Goal: Task Accomplishment & Management: Manage account settings

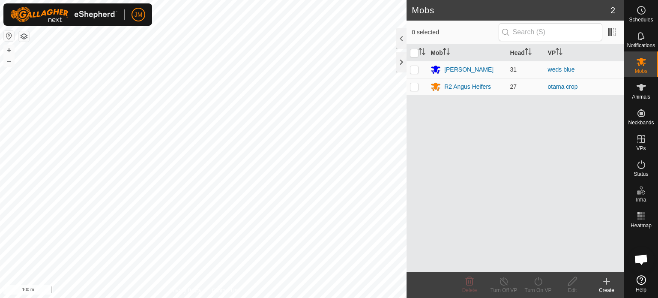
click at [604, 282] on icon at bounding box center [606, 281] width 10 height 10
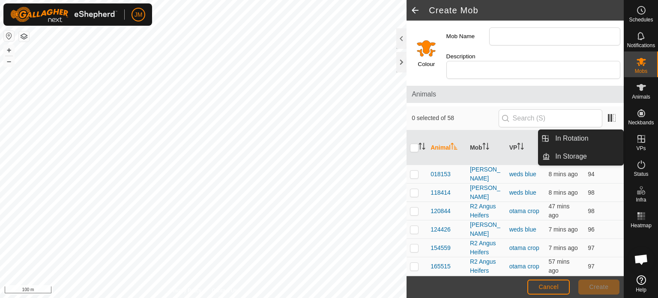
click at [646, 142] on icon at bounding box center [641, 139] width 10 height 10
click at [605, 139] on link "In Rotation" at bounding box center [586, 138] width 73 height 17
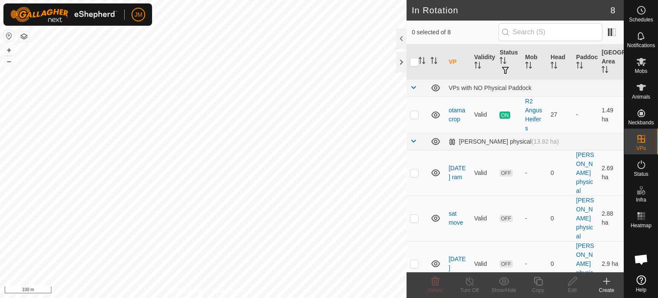
click at [609, 284] on icon at bounding box center [606, 281] width 10 height 10
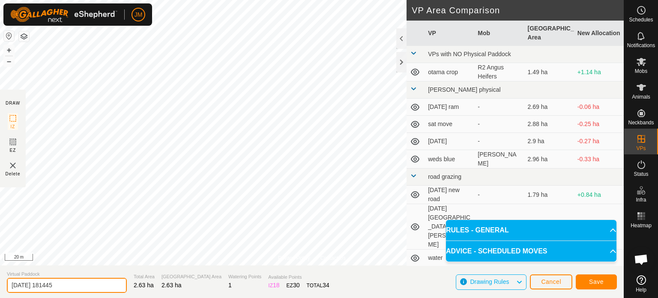
click at [79, 288] on input "[DATE] 181445" at bounding box center [67, 285] width 120 height 15
type input "2"
type input "weds blues"
click at [610, 278] on button "Save" at bounding box center [596, 281] width 41 height 15
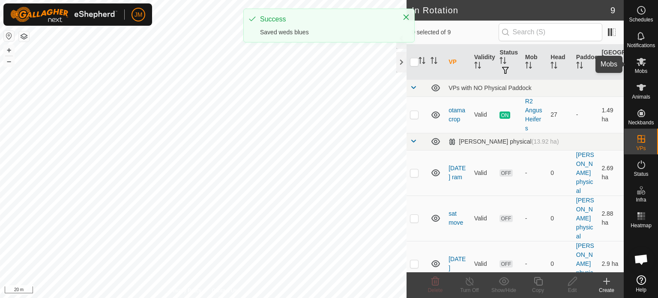
click at [642, 58] on icon at bounding box center [641, 62] width 10 height 10
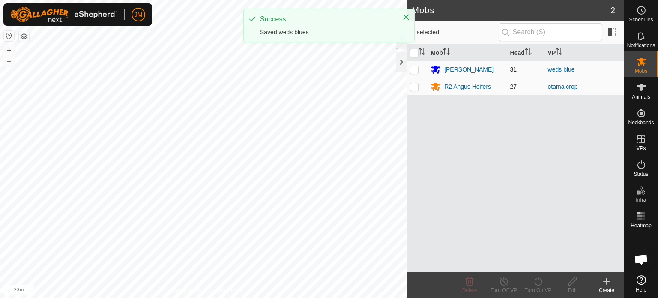
click at [412, 70] on p-checkbox at bounding box center [414, 69] width 9 height 7
checkbox input "true"
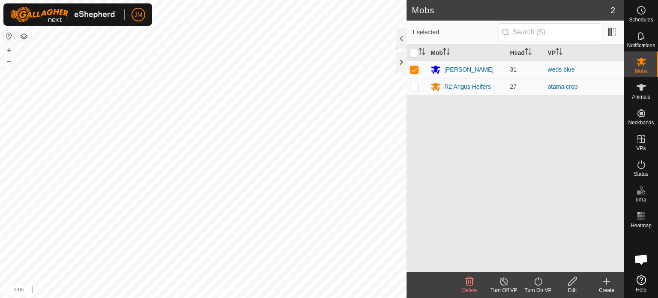
click at [538, 285] on icon at bounding box center [538, 281] width 8 height 9
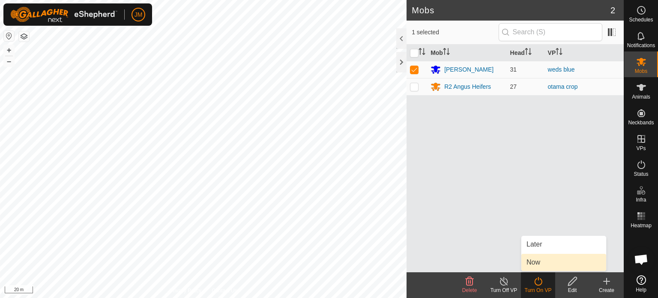
click at [533, 259] on link "Now" at bounding box center [563, 262] width 85 height 17
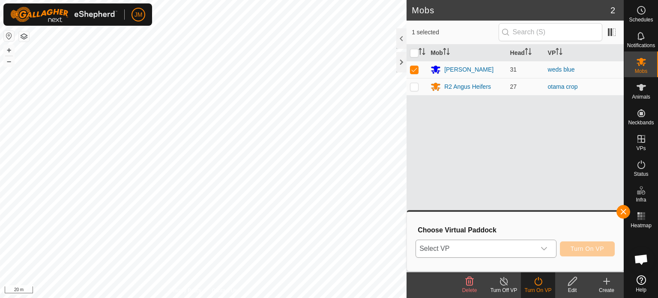
click at [514, 247] on span "Select VP" at bounding box center [476, 248] width 120 height 17
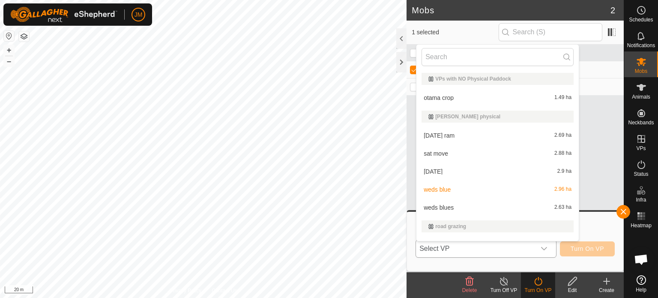
scroll to position [13, 0]
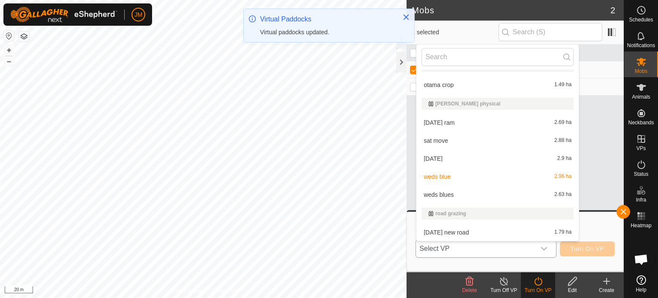
click at [481, 191] on li "weds blues 2.63 ha" at bounding box center [497, 194] width 162 height 17
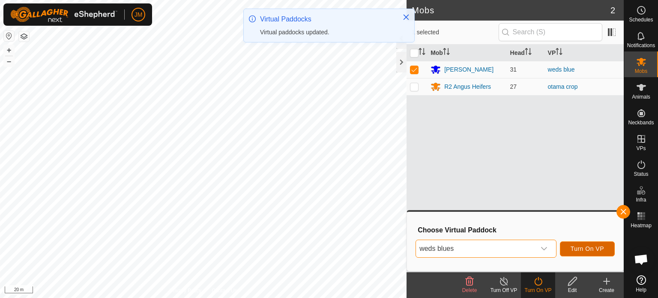
click at [593, 250] on span "Turn On VP" at bounding box center [587, 248] width 33 height 7
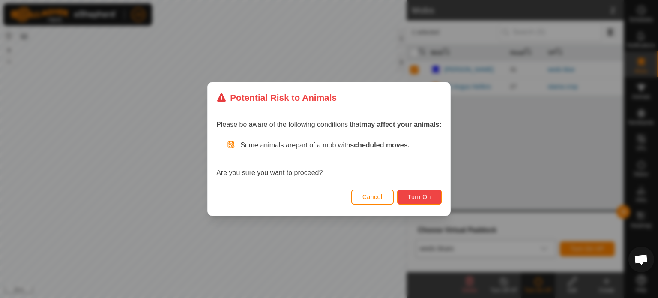
click at [439, 197] on button "Turn On" at bounding box center [419, 196] width 45 height 15
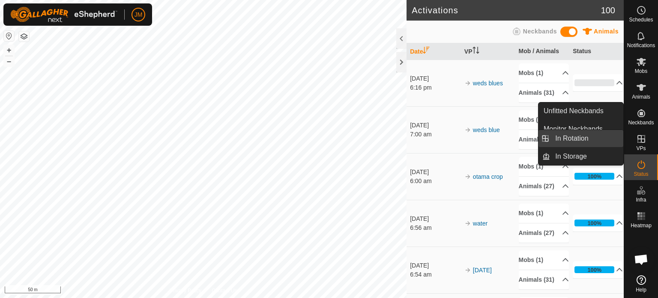
click at [575, 138] on link "In Rotation" at bounding box center [586, 138] width 73 height 17
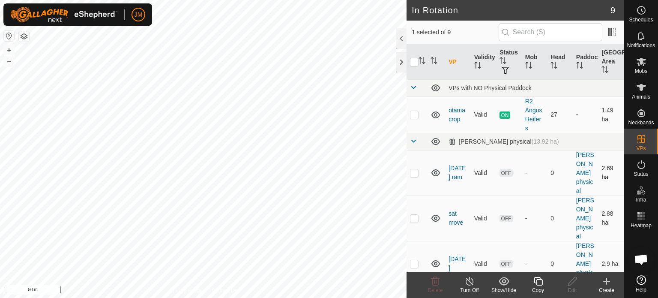
click at [435, 172] on icon at bounding box center [436, 173] width 10 height 10
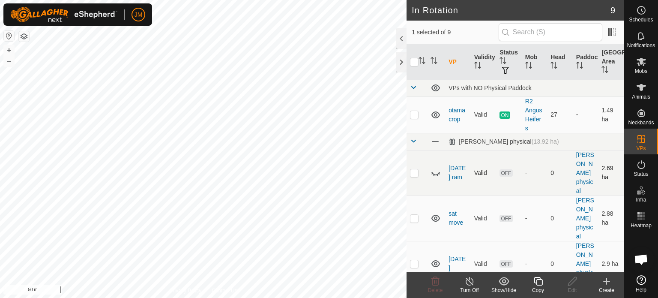
click at [414, 173] on p-checkbox at bounding box center [414, 172] width 9 height 7
click at [438, 171] on icon at bounding box center [436, 173] width 10 height 10
click at [415, 173] on p-checkbox at bounding box center [414, 172] width 9 height 7
click at [413, 171] on p-checkbox at bounding box center [414, 172] width 9 height 7
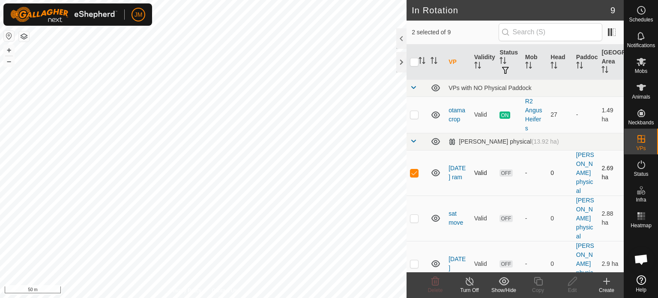
checkbox input "false"
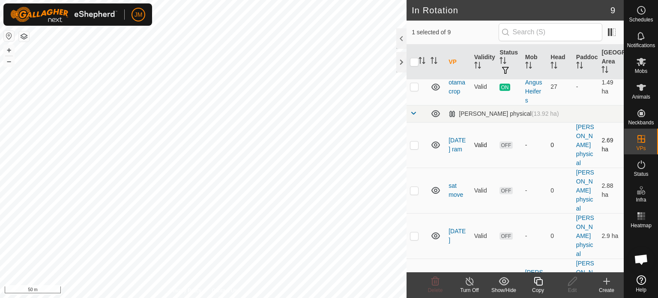
scroll to position [43, 0]
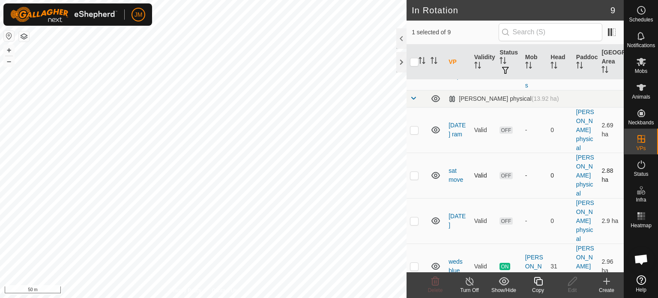
click at [414, 176] on p-checkbox at bounding box center [414, 175] width 9 height 7
click at [434, 176] on icon at bounding box center [436, 175] width 10 height 10
click at [434, 176] on icon at bounding box center [435, 175] width 9 height 3
click at [410, 176] on td at bounding box center [417, 175] width 21 height 45
checkbox input "false"
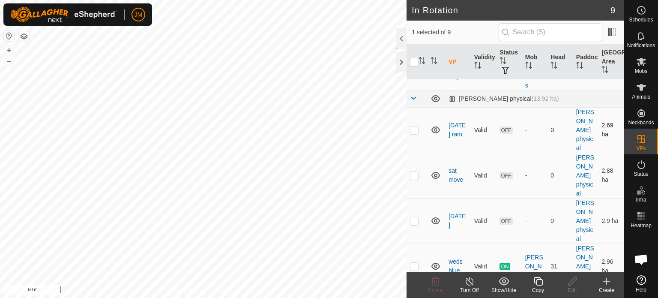
scroll to position [221, 0]
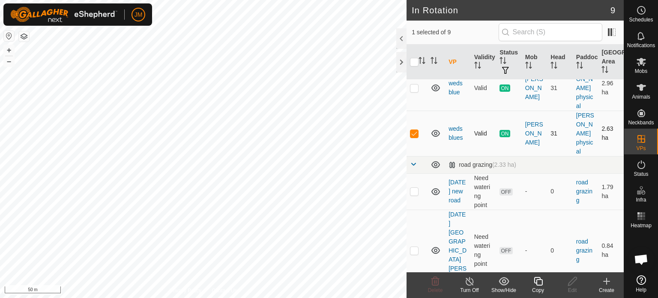
click at [413, 133] on p-checkbox at bounding box center [414, 133] width 9 height 7
click at [418, 118] on td at bounding box center [417, 133] width 21 height 45
click at [416, 131] on p-checkbox at bounding box center [414, 133] width 9 height 7
checkbox input "false"
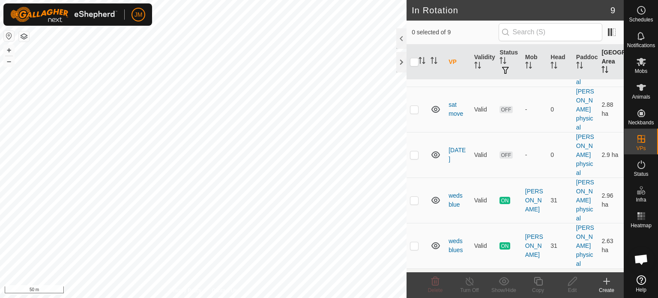
scroll to position [101, 0]
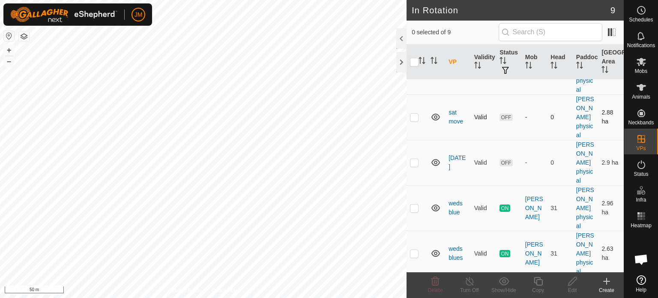
click at [416, 116] on p-checkbox at bounding box center [414, 117] width 9 height 7
click at [432, 281] on icon at bounding box center [435, 281] width 8 height 9
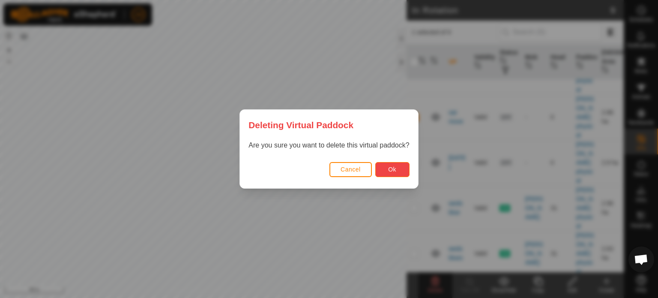
click at [396, 167] on span "Ok" at bounding box center [392, 169] width 8 height 7
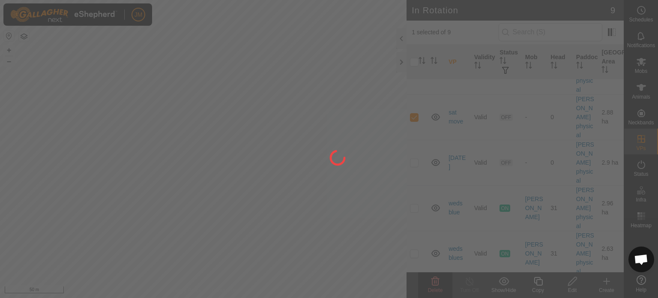
checkbox input "false"
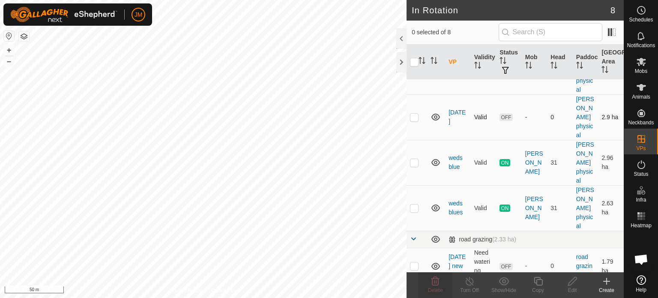
click at [415, 114] on p-checkbox at bounding box center [414, 117] width 9 height 7
click at [437, 279] on icon at bounding box center [435, 281] width 10 height 10
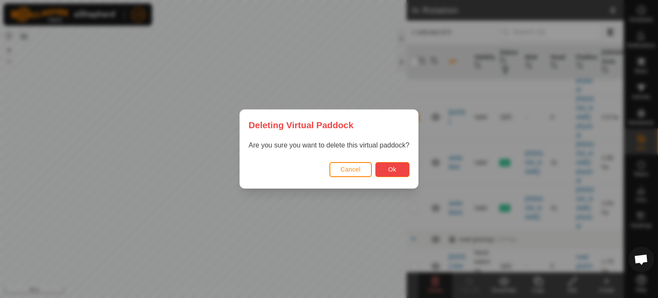
click at [386, 165] on button "Ok" at bounding box center [392, 169] width 34 height 15
checkbox input "false"
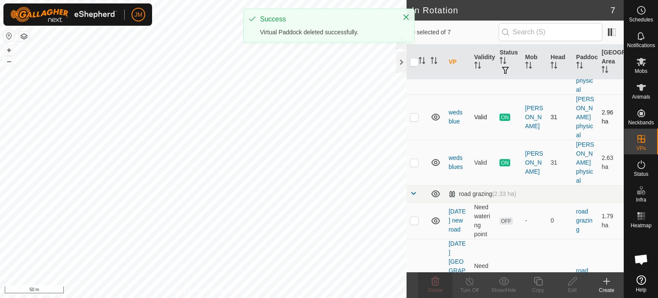
scroll to position [58, 0]
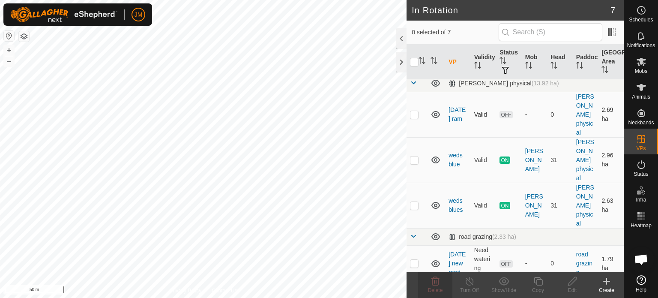
click at [417, 114] on p-checkbox at bounding box center [414, 114] width 9 height 7
checkbox input "true"
click at [437, 280] on icon at bounding box center [435, 281] width 10 height 10
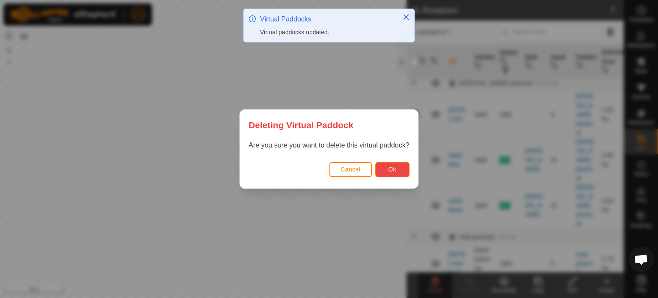
click at [392, 170] on span "Ok" at bounding box center [392, 169] width 8 height 7
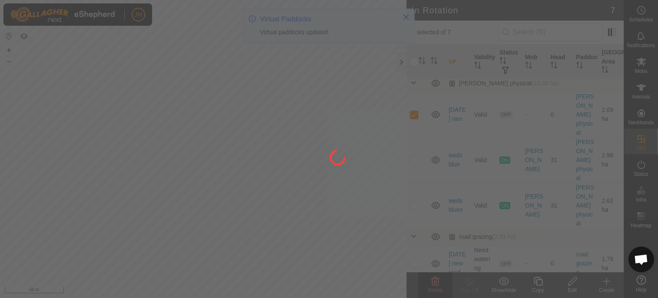
checkbox input "false"
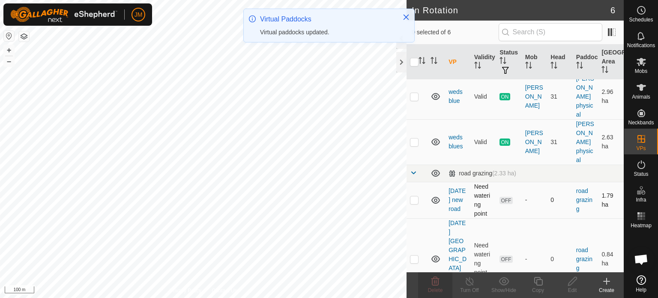
scroll to position [85, 0]
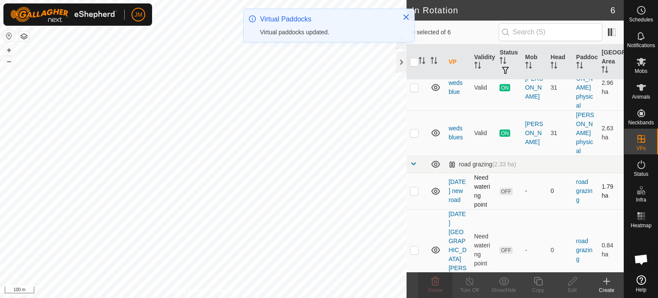
click at [410, 193] on p-checkbox at bounding box center [414, 190] width 9 height 7
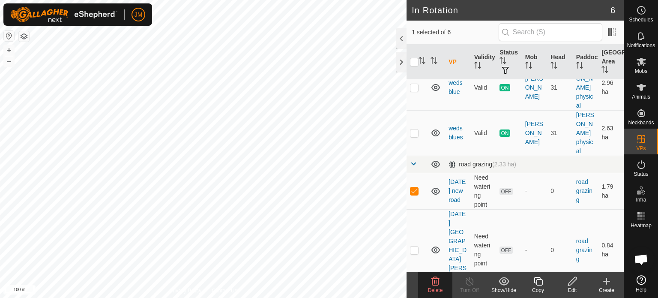
click at [437, 284] on icon at bounding box center [435, 281] width 10 height 10
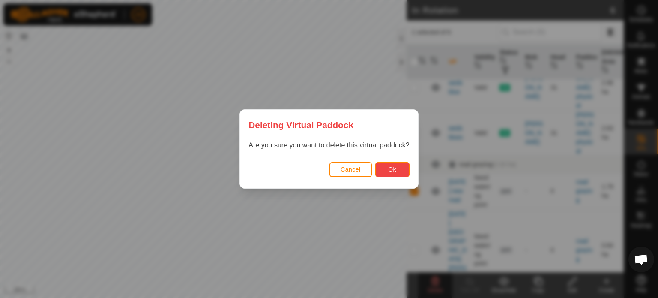
click at [386, 167] on button "Ok" at bounding box center [392, 169] width 34 height 15
checkbox input "false"
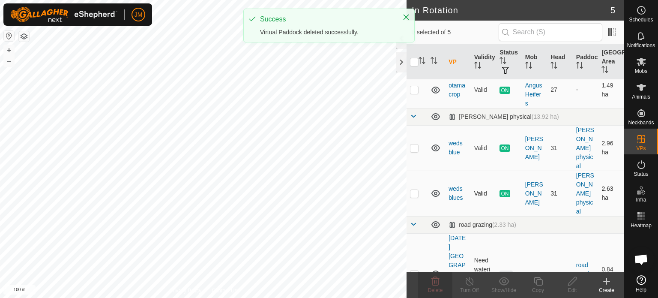
scroll to position [49, 0]
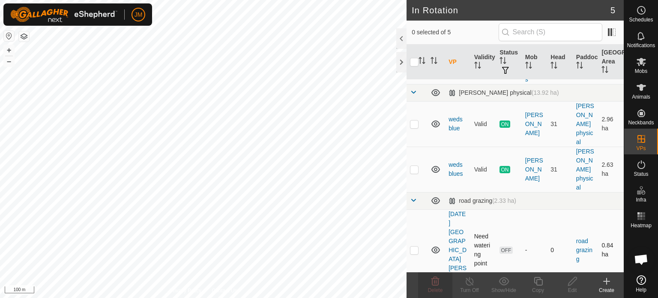
click at [416, 246] on p-checkbox at bounding box center [414, 249] width 9 height 7
click at [434, 289] on span "Delete" at bounding box center [435, 290] width 15 height 6
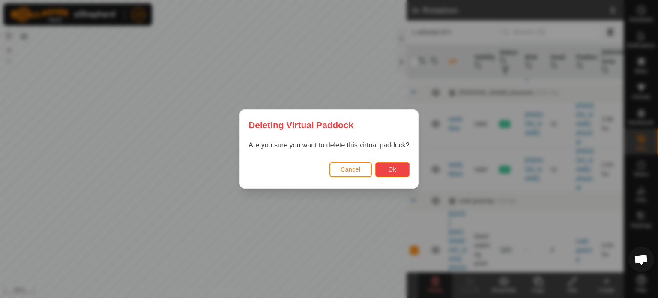
click at [396, 174] on button "Ok" at bounding box center [392, 169] width 34 height 15
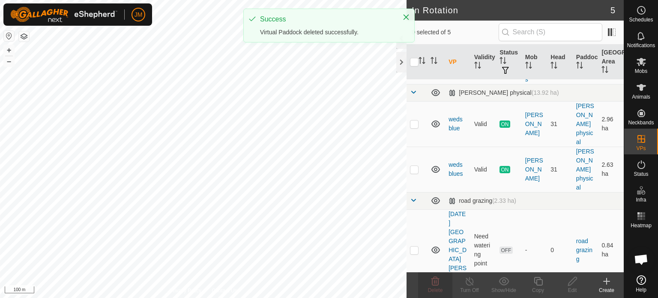
checkbox input "false"
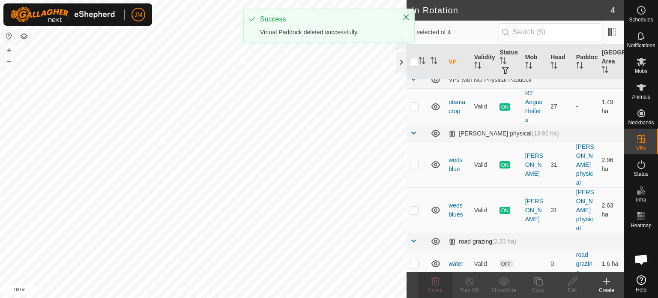
scroll to position [12, 0]
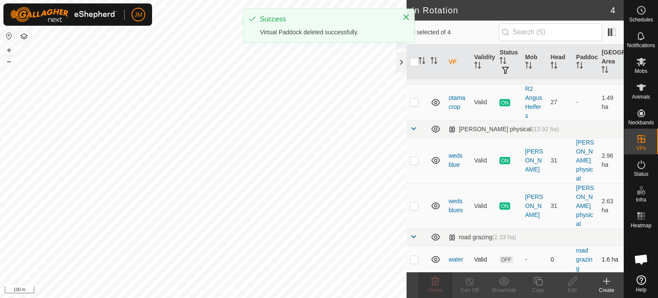
click at [412, 258] on p-checkbox at bounding box center [414, 259] width 9 height 7
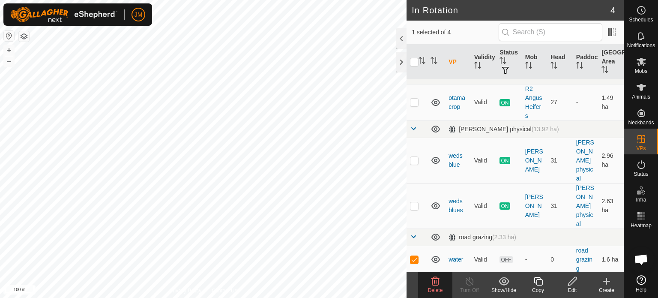
click at [436, 283] on icon at bounding box center [435, 281] width 8 height 9
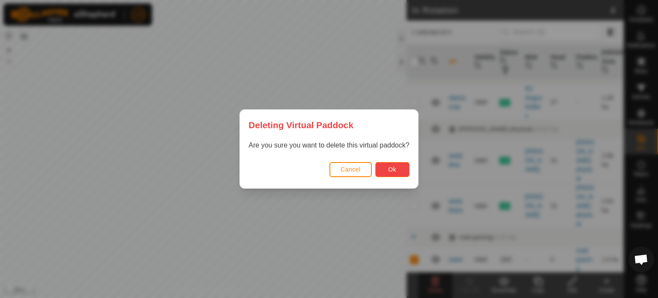
click at [383, 168] on button "Ok" at bounding box center [392, 169] width 34 height 15
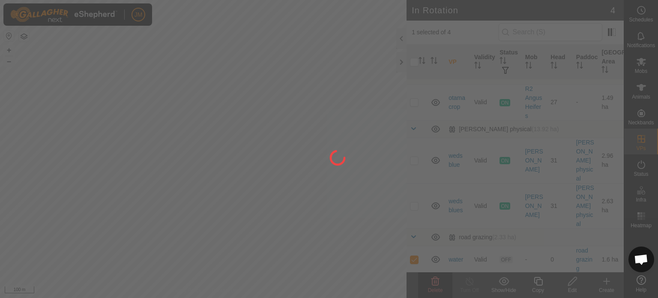
checkbox input "false"
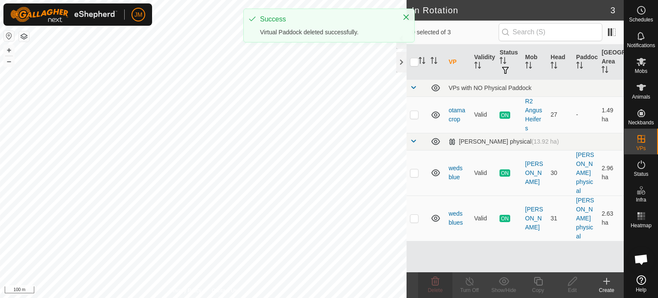
scroll to position [0, 0]
